Goal: Task Accomplishment & Management: Use online tool/utility

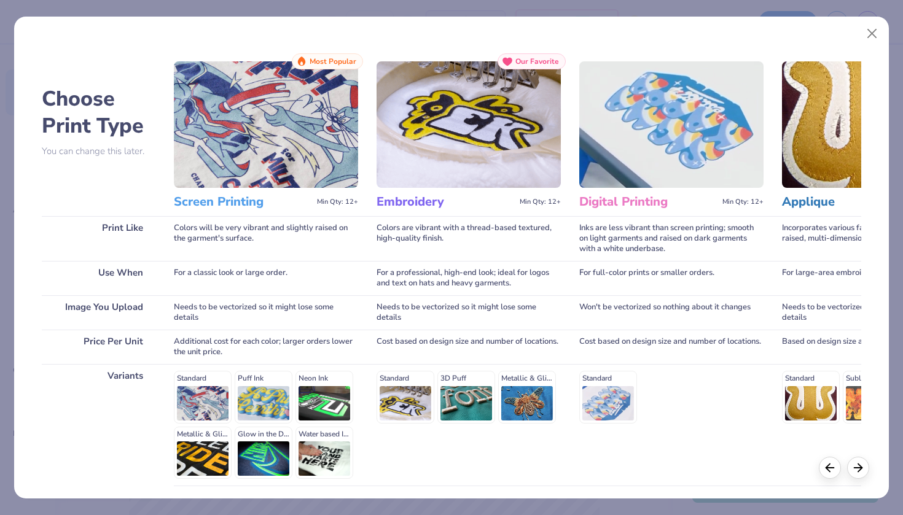
scroll to position [23, 0]
click at [859, 473] on div at bounding box center [858, 466] width 22 height 22
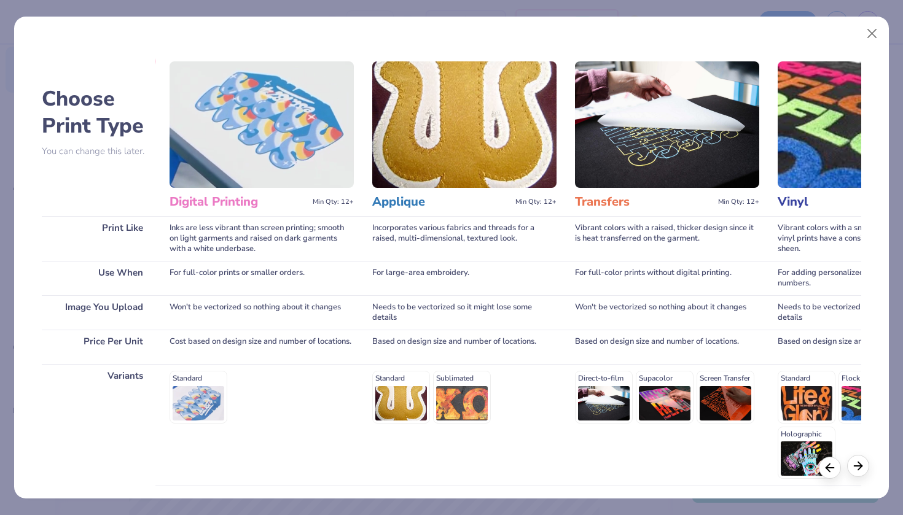
click at [859, 473] on div at bounding box center [858, 466] width 22 height 22
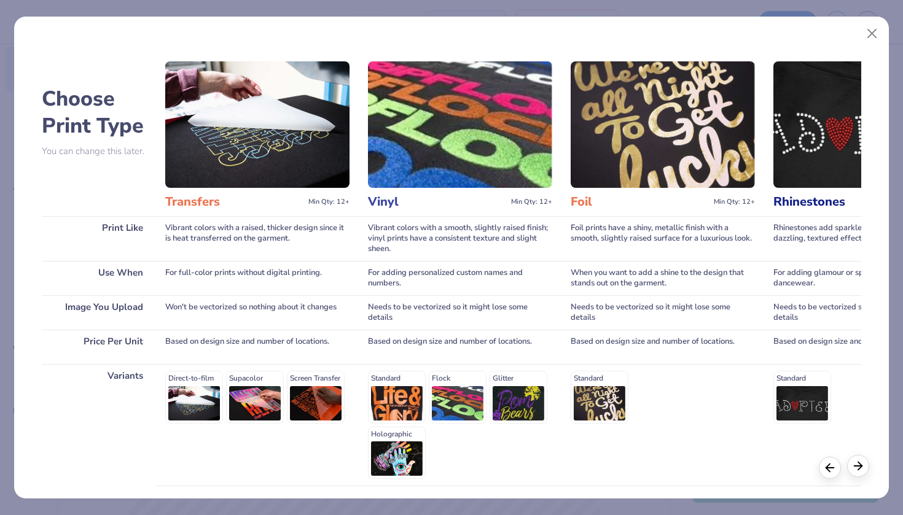
click at [859, 473] on div at bounding box center [858, 466] width 22 height 22
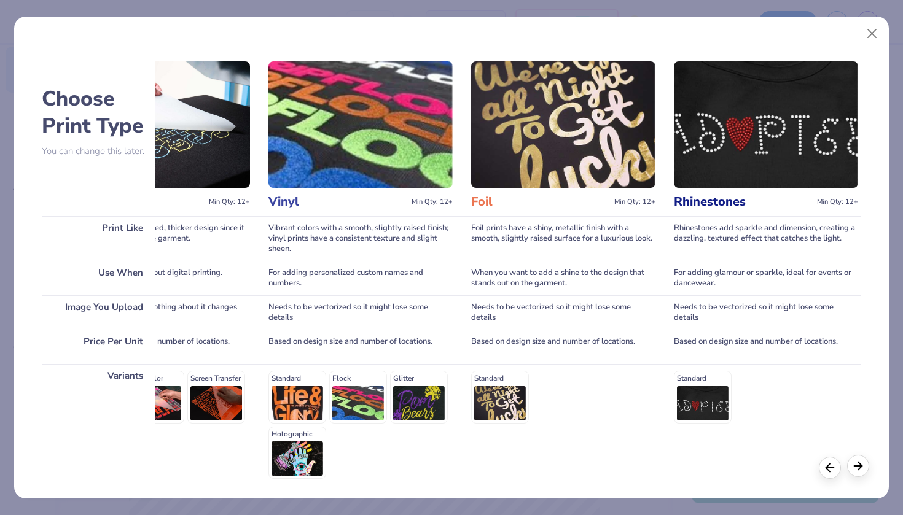
scroll to position [0, 934]
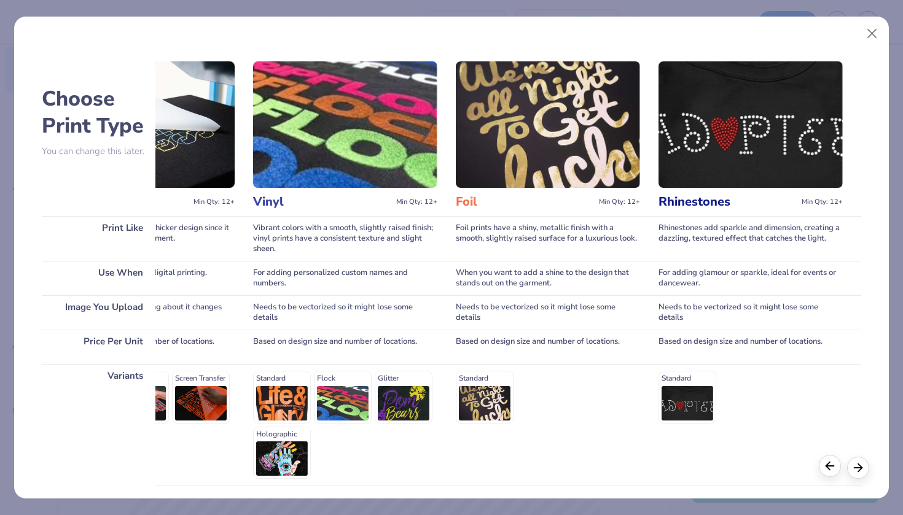
click at [828, 475] on div at bounding box center [830, 466] width 22 height 22
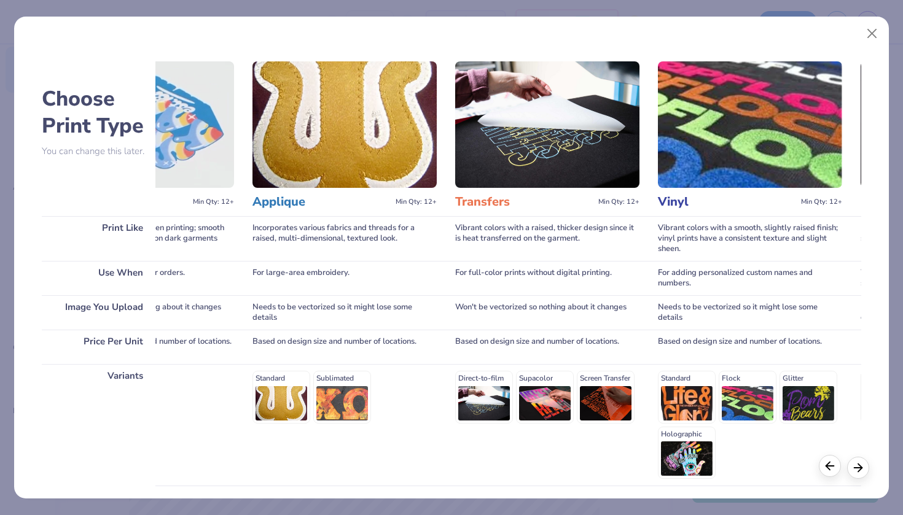
click at [828, 475] on div at bounding box center [830, 466] width 22 height 22
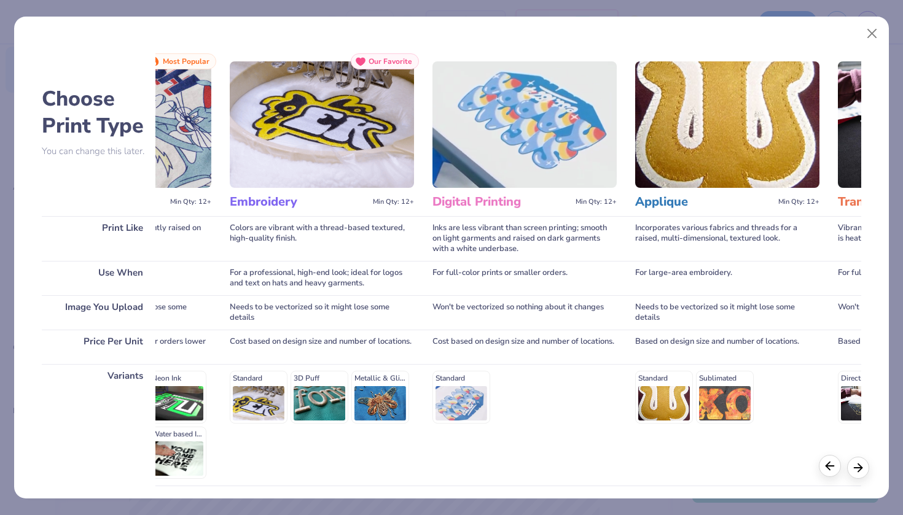
scroll to position [0, 115]
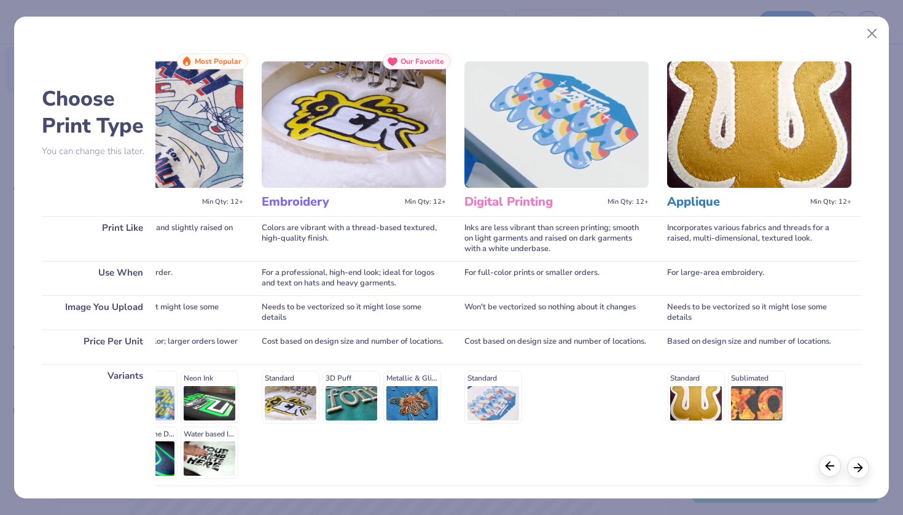
click at [828, 475] on div at bounding box center [830, 466] width 22 height 22
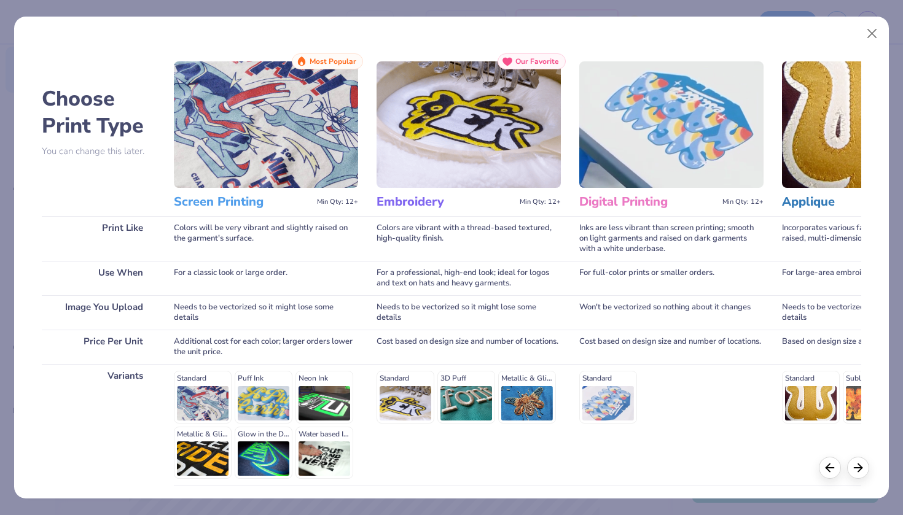
click at [432, 179] on img at bounding box center [469, 124] width 184 height 127
click at [413, 202] on h3 "Embroidery" at bounding box center [446, 202] width 138 height 16
click at [494, 116] on img at bounding box center [469, 124] width 184 height 127
click at [444, 386] on div "Standard 3D Puff Metallic & Glitter" at bounding box center [469, 397] width 184 height 52
click at [421, 33] on div "Choose Print Type You can change this later. Print Like Use When Image You Uplo…" at bounding box center [451, 258] width 875 height 482
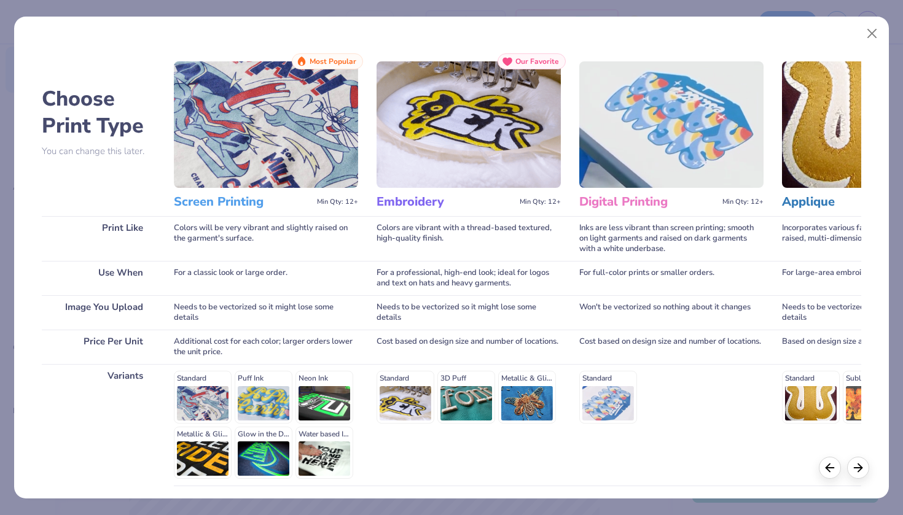
click at [421, 268] on div "For a professional, high-end look; ideal for logos and text on hats and heavy g…" at bounding box center [469, 278] width 184 height 34
click at [420, 197] on h3 "Embroidery" at bounding box center [446, 202] width 138 height 16
click at [522, 74] on img at bounding box center [469, 124] width 184 height 127
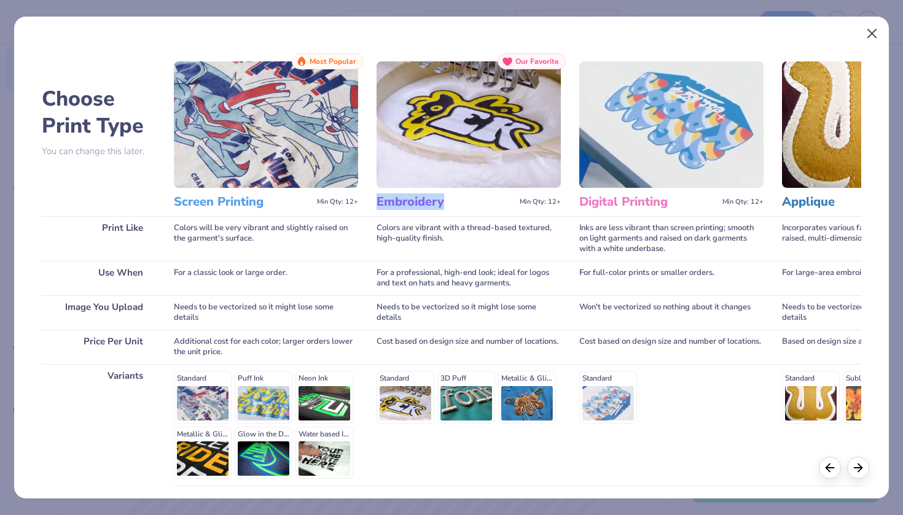
click at [871, 36] on button "Close" at bounding box center [872, 33] width 23 height 23
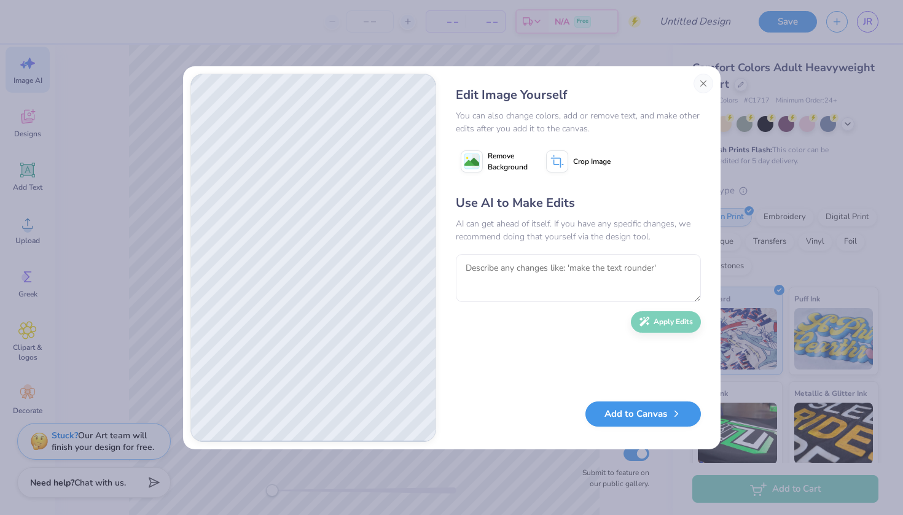
click at [651, 409] on button "Add to Canvas" at bounding box center [642, 414] width 115 height 25
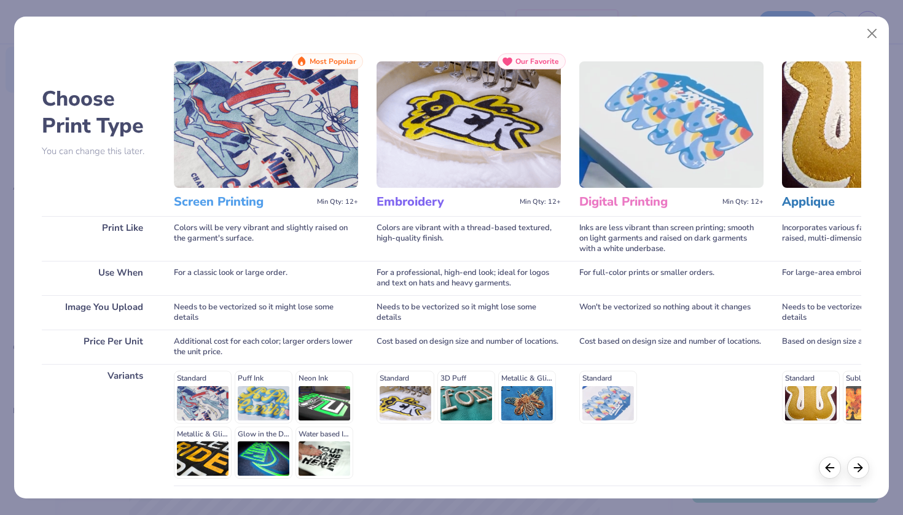
click at [549, 415] on div "Standard 3D Puff Metallic & Glitter" at bounding box center [469, 397] width 184 height 52
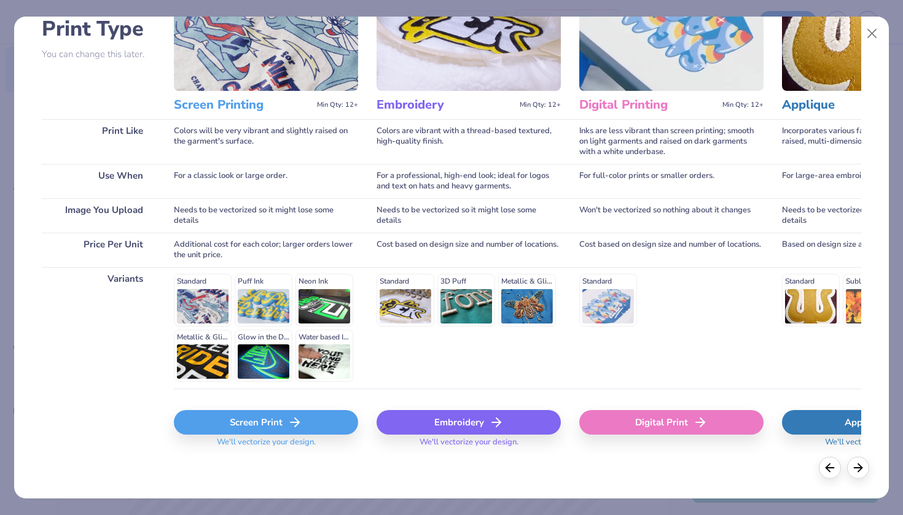
scroll to position [96, 0]
click at [549, 415] on div "Embroidery" at bounding box center [469, 423] width 184 height 25
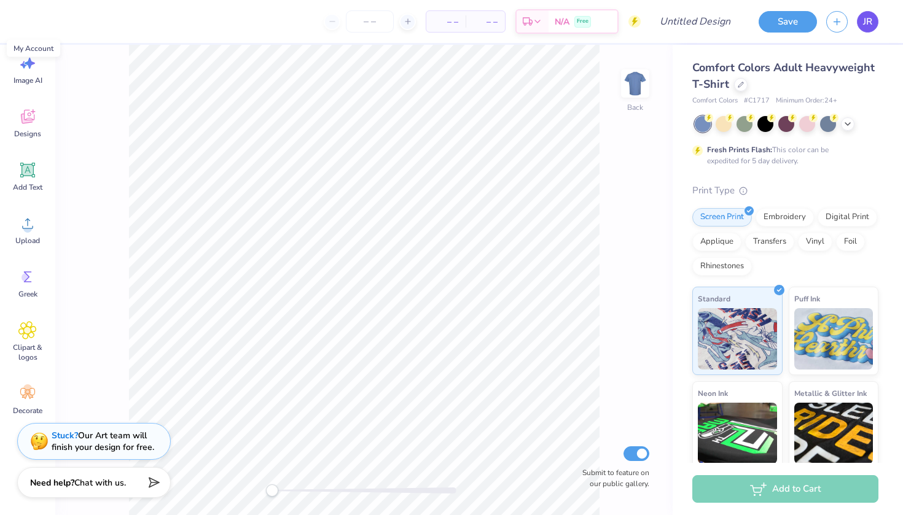
click at [865, 22] on span "JR" at bounding box center [867, 22] width 9 height 14
